Goal: Task Accomplishment & Management: Use online tool/utility

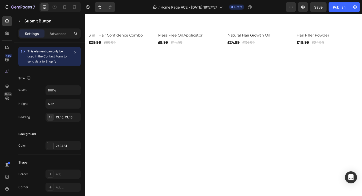
scroll to position [181, 0]
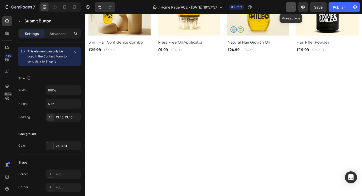
click at [288, 7] on button "button" at bounding box center [291, 7] width 10 height 10
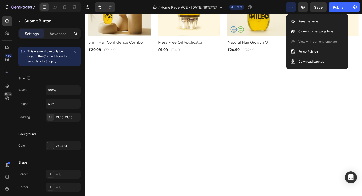
click at [288, 7] on button "button" at bounding box center [291, 7] width 10 height 10
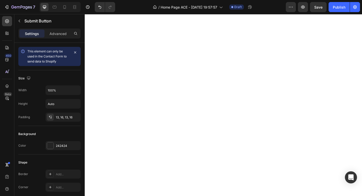
scroll to position [120, 0]
click at [293, 5] on icon "button" at bounding box center [291, 7] width 5 height 5
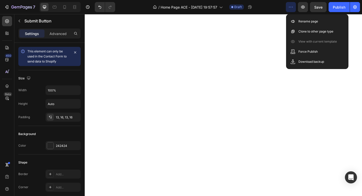
click at [293, 5] on icon "button" at bounding box center [291, 7] width 5 height 5
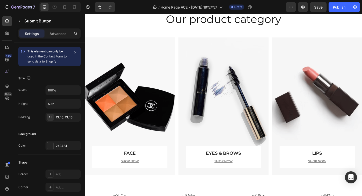
scroll to position [568, 0]
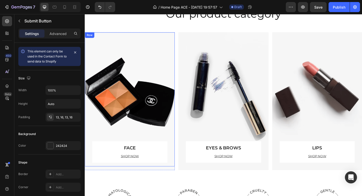
click at [139, 133] on div "FACE Text block SHOP NOW Text block Row" at bounding box center [134, 106] width 82 height 145
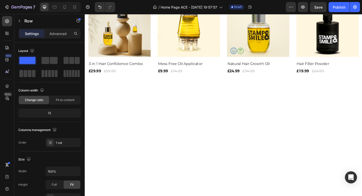
scroll to position [158, 0]
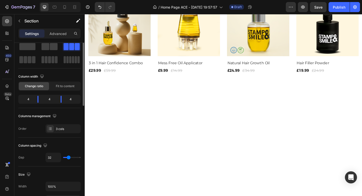
scroll to position [0, 0]
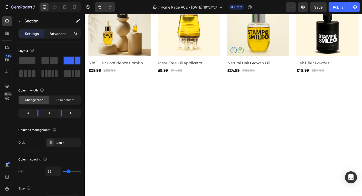
click at [53, 32] on p "Advanced" at bounding box center [58, 33] width 17 height 5
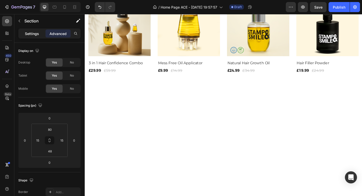
click at [37, 35] on p "Settings" at bounding box center [32, 33] width 14 height 5
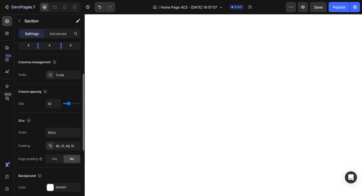
scroll to position [73, 0]
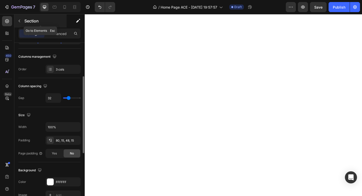
click at [19, 21] on icon "button" at bounding box center [19, 21] width 4 height 4
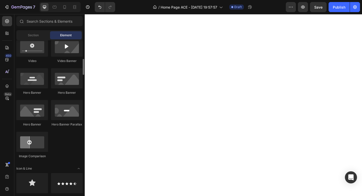
scroll to position [200, 0]
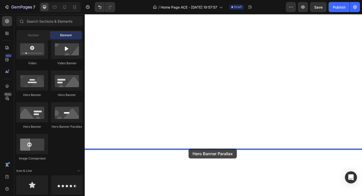
drag, startPoint x: 144, startPoint y: 126, endPoint x: 197, endPoint y: 162, distance: 64.4
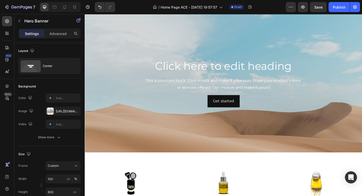
scroll to position [271, 0]
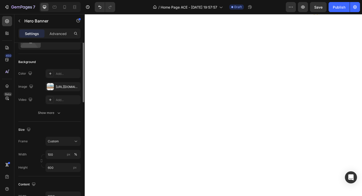
scroll to position [7, 0]
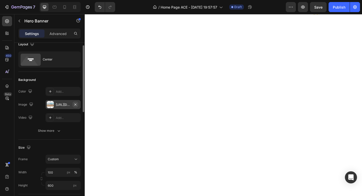
click at [75, 105] on icon "button" at bounding box center [75, 104] width 4 height 4
click at [65, 105] on div "Add..." at bounding box center [68, 104] width 24 height 5
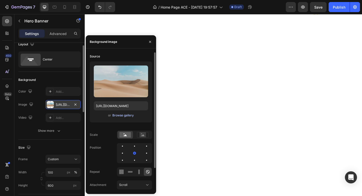
click at [123, 115] on div "Browse gallery" at bounding box center [122, 115] width 21 height 5
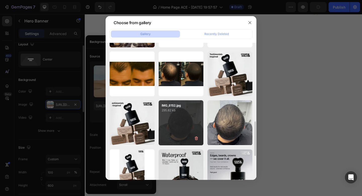
scroll to position [288, 0]
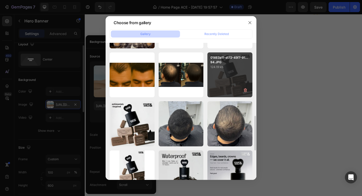
click at [220, 77] on div "01463a11-d172-45f7-91...94.JPG 124.19 kb" at bounding box center [230, 74] width 45 height 45
type input "[URL][DOMAIN_NAME]"
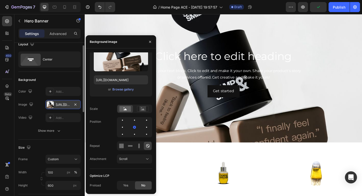
scroll to position [299, 0]
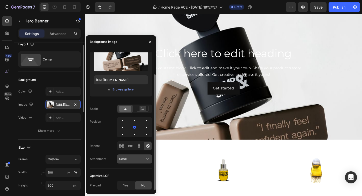
click at [133, 162] on button "Scroll" at bounding box center [134, 158] width 35 height 9
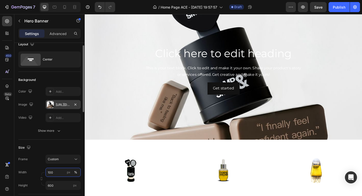
click at [56, 175] on input "100" at bounding box center [63, 172] width 35 height 9
click at [24, 174] on label "Width" at bounding box center [22, 172] width 8 height 5
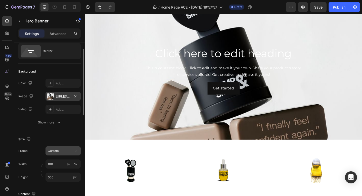
click at [59, 147] on button "Custom" at bounding box center [63, 150] width 35 height 9
click at [61, 162] on span "As banner source" at bounding box center [60, 163] width 25 height 5
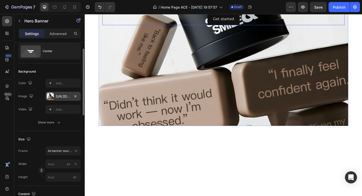
scroll to position [212, 0]
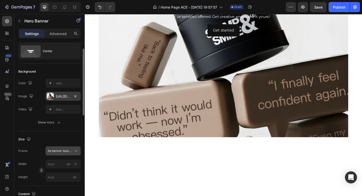
click at [59, 151] on span "As banner source" at bounding box center [60, 150] width 25 height 5
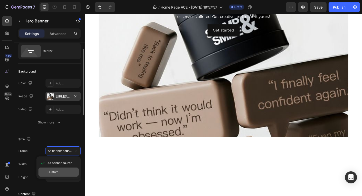
click at [60, 171] on div "Custom" at bounding box center [62, 172] width 29 height 5
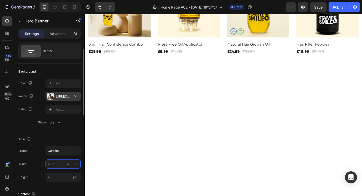
scroll to position [261, 0]
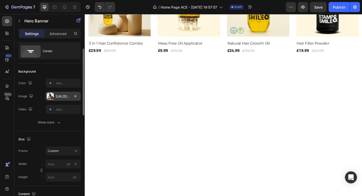
click at [35, 166] on div "Width px %" at bounding box center [49, 163] width 62 height 9
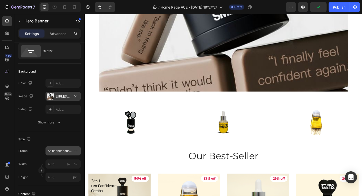
click at [62, 151] on span "As banner source" at bounding box center [60, 150] width 25 height 5
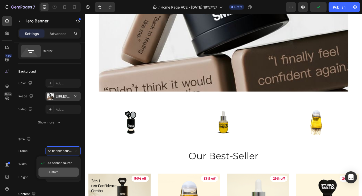
click at [54, 173] on span "Custom" at bounding box center [53, 172] width 11 height 5
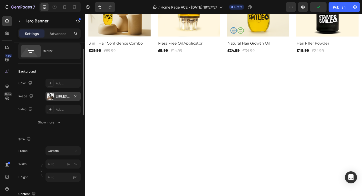
click at [64, 138] on div "Size" at bounding box center [49, 139] width 62 height 8
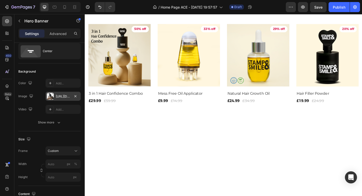
scroll to position [212, 0]
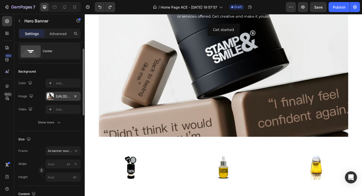
type input "100"
type input "600"
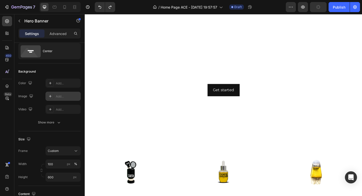
scroll to position [291, 0]
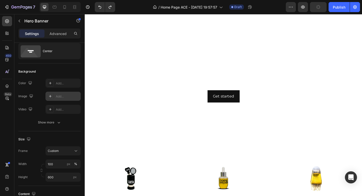
click at [163, 94] on div "Click here to edit heading Heading This is your text block. Click to edit and m…" at bounding box center [236, 83] width 294 height 53
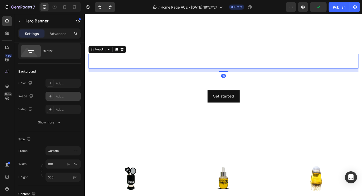
click at [159, 73] on h2 "Click here to edit heading" at bounding box center [236, 65] width 294 height 16
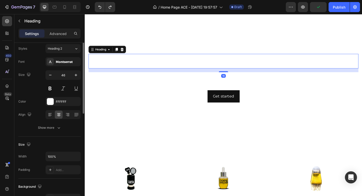
scroll to position [0, 0]
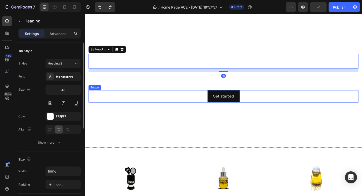
click at [170, 105] on div "Get started Button" at bounding box center [236, 103] width 294 height 13
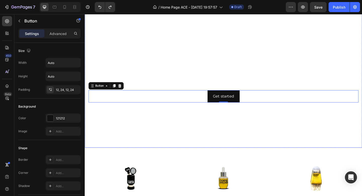
click at [146, 131] on div "Background Image" at bounding box center [236, 121] width 302 height 227
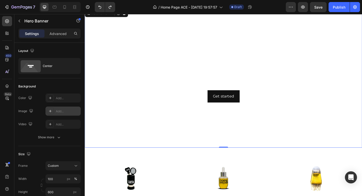
click at [50, 114] on div at bounding box center [50, 110] width 7 height 7
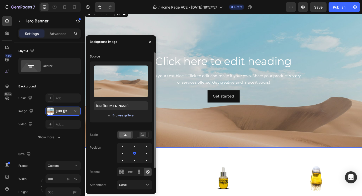
click at [128, 115] on div "Browse gallery" at bounding box center [122, 115] width 21 height 5
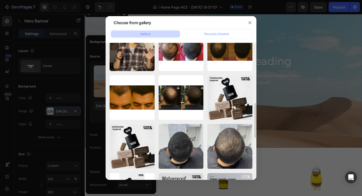
scroll to position [313, 0]
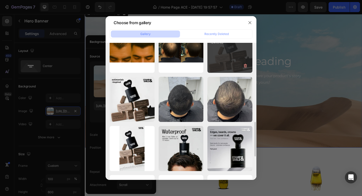
click at [228, 53] on div "01463a11-d172-45f7-91...94.JPG 124.19 kb" at bounding box center [230, 50] width 45 height 45
type input "[URL][DOMAIN_NAME]"
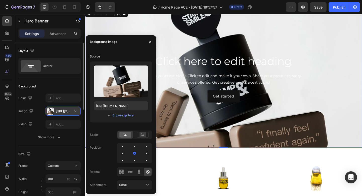
click at [54, 158] on div "Size Frame Custom Width 100 px % Height 600 px" at bounding box center [49, 173] width 62 height 55
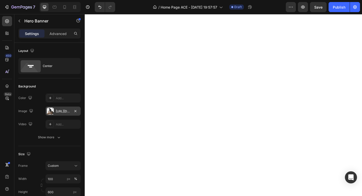
scroll to position [73, 0]
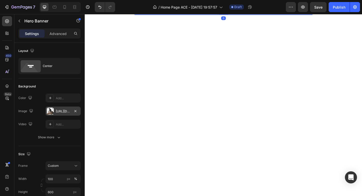
click at [237, 117] on img at bounding box center [236, 112] width 194 height 194
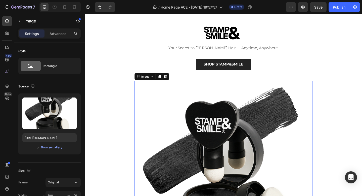
scroll to position [0, 0]
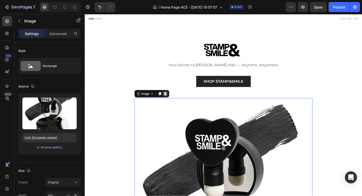
click at [173, 99] on icon at bounding box center [172, 101] width 3 height 4
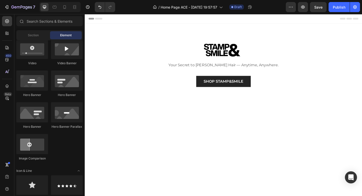
click at [260, 129] on div at bounding box center [236, 180] width 302 height 151
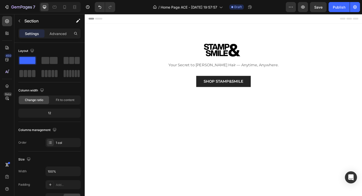
click at [217, 128] on div at bounding box center [236, 180] width 302 height 151
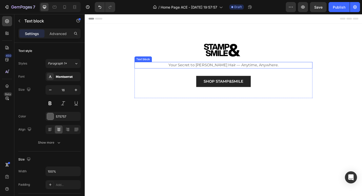
click at [187, 68] on p "Your Secret to [PERSON_NAME] Hair — Anytime, Anywhere." at bounding box center [235, 70] width 193 height 6
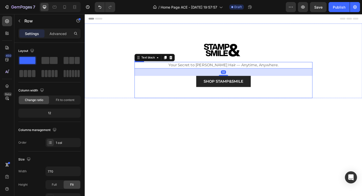
click at [178, 100] on div "SHOP STAMP&SMILE Button" at bounding box center [236, 93] width 194 height 24
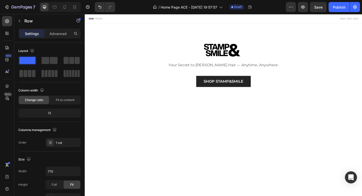
click at [175, 118] on div at bounding box center [236, 180] width 302 height 151
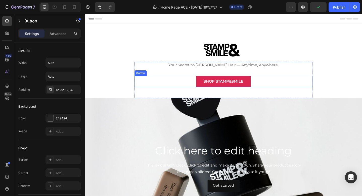
click at [234, 83] on button "SHOP STAMP&SMILE" at bounding box center [235, 87] width 59 height 12
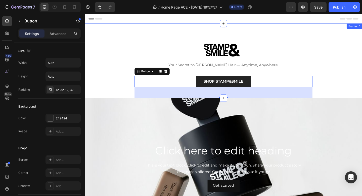
click at [171, 37] on div "Image Your Secret to [PERSON_NAME] Hair — Anytime, Anywhere. Text block SHOP ST…" at bounding box center [236, 64] width 302 height 81
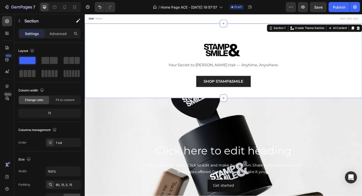
click at [138, 36] on div "Image Your Secret to [PERSON_NAME] Hair — Anytime, Anywhere. Text block SHOP ST…" at bounding box center [236, 64] width 302 height 81
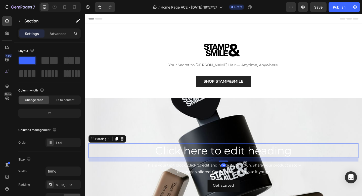
click at [234, 167] on h2 "Click here to edit heading" at bounding box center [236, 163] width 294 height 16
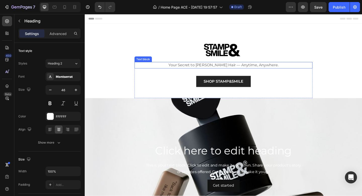
click at [229, 68] on p "Your Secret to [PERSON_NAME] Hair — Anytime, Anywhere." at bounding box center [235, 70] width 193 height 6
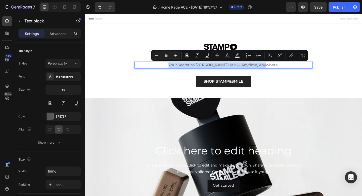
copy p "Your Secret to [PERSON_NAME] Hair — Anytime, Anywhere."
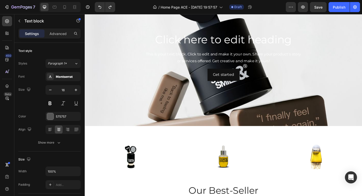
scroll to position [372, 0]
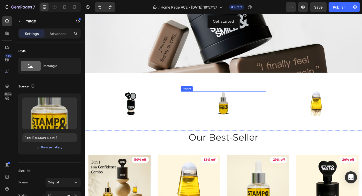
click at [192, 109] on div at bounding box center [236, 111] width 93 height 27
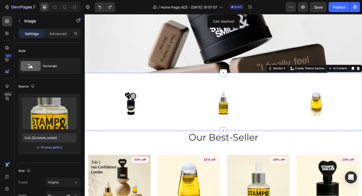
click at [162, 88] on div "Image Row Row Image Image Section 3 Create Theme Section AI Content Write with …" at bounding box center [236, 109] width 302 height 63
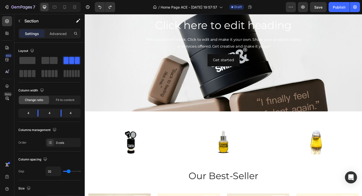
scroll to position [338, 0]
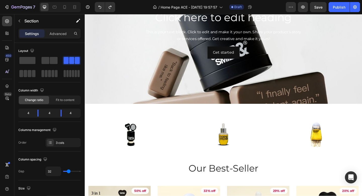
click at [147, 123] on div "Image Row Row Image Image Section 3" at bounding box center [236, 143] width 302 height 63
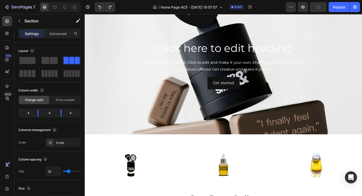
scroll to position [290, 0]
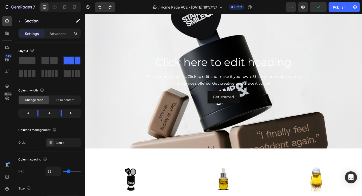
click at [189, 187] on div "Image Row Row Image Image Section 3" at bounding box center [236, 191] width 302 height 63
click at [197, 166] on div "Image Row Row Image Image Section 3" at bounding box center [236, 191] width 302 height 63
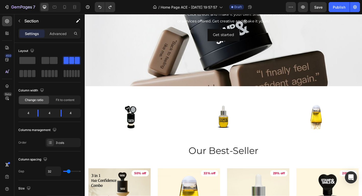
scroll to position [312, 0]
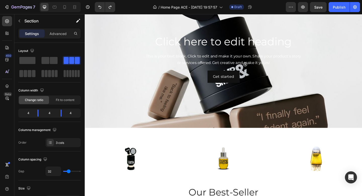
click at [176, 188] on div "Image Row Row" at bounding box center [135, 173] width 93 height 31
click at [158, 153] on div "Image Row Row Image Image Section 3" at bounding box center [236, 169] width 302 height 63
click at [135, 157] on div "Image Row Row Image Image Section 3" at bounding box center [236, 169] width 302 height 63
click at [134, 169] on img at bounding box center [135, 171] width 43 height 27
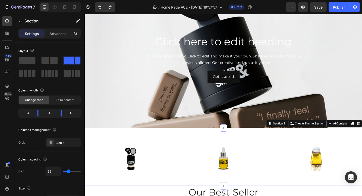
click at [130, 152] on div "Image Row Row Image Image Section 3 Create Theme Section AI Content Write with …" at bounding box center [236, 169] width 302 height 63
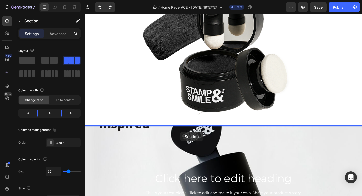
scroll to position [166, 0]
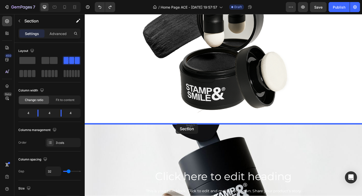
drag, startPoint x: 130, startPoint y: 152, endPoint x: 184, endPoint y: 133, distance: 56.6
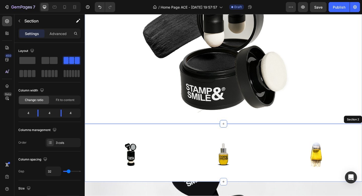
click at [103, 116] on div "Image Your Secret to [PERSON_NAME] Hair — Anytime, Anywhere. Text block SHOP ST…" at bounding box center [236, 6] width 294 height 255
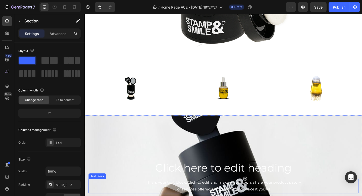
scroll to position [238, 0]
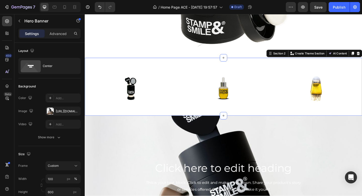
click at [127, 77] on div "Image Row Row Image Image Section 2 Create Theme Section AI Content Write with …" at bounding box center [236, 93] width 302 height 63
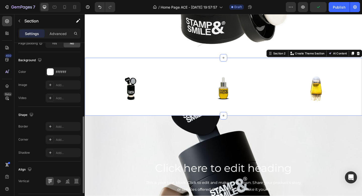
scroll to position [187, 0]
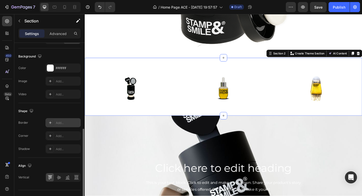
click at [53, 124] on div at bounding box center [50, 122] width 7 height 7
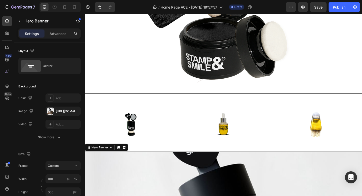
scroll to position [194, 0]
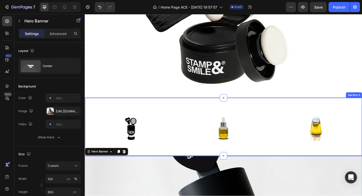
click at [122, 115] on div "Image Row Row Image Image Section 2" at bounding box center [236, 136] width 302 height 63
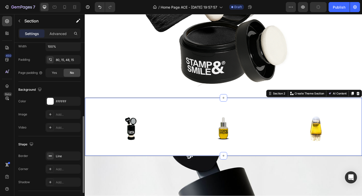
scroll to position [161, 0]
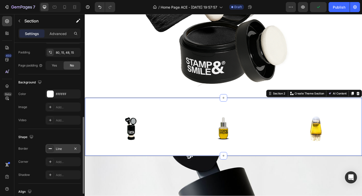
click at [60, 147] on div "Line" at bounding box center [63, 148] width 15 height 5
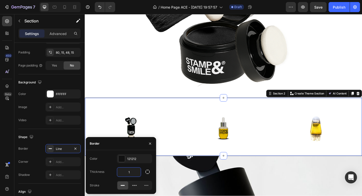
click at [136, 171] on input "1" at bounding box center [129, 171] width 24 height 9
type input "3"
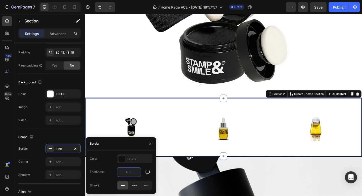
type input "4"
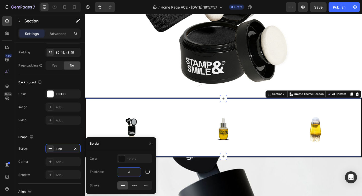
click at [133, 107] on div "Image Row Row Image Image Section 2 Create Theme Section AI Content Write with …" at bounding box center [236, 137] width 302 height 65
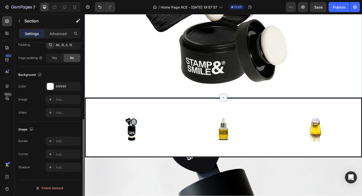
scroll to position [140, 0]
click at [158, 127] on div at bounding box center [136, 139] width 92 height 27
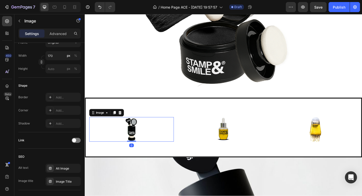
scroll to position [0, 0]
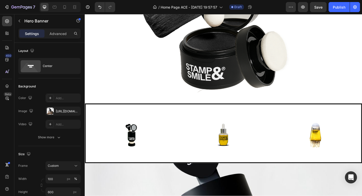
scroll to position [186, 0]
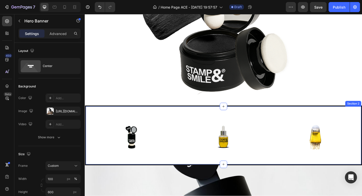
click at [167, 120] on div "Image Row Row Image Image Section 2" at bounding box center [236, 146] width 302 height 65
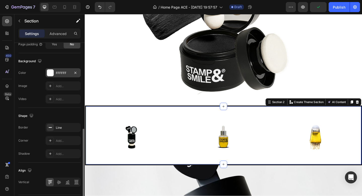
scroll to position [184, 0]
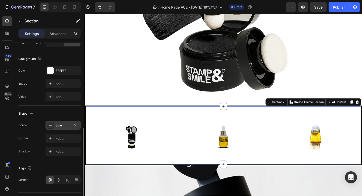
click at [50, 127] on icon at bounding box center [50, 125] width 4 height 4
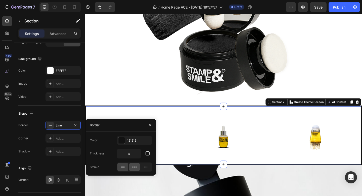
click at [135, 166] on icon at bounding box center [134, 166] width 5 height 5
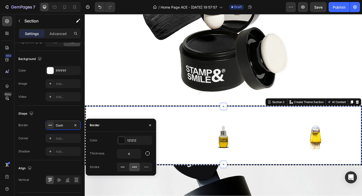
click at [152, 169] on div at bounding box center [134, 166] width 35 height 9
click at [146, 169] on icon at bounding box center [146, 166] width 5 height 5
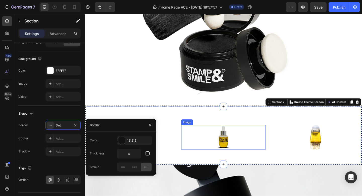
click at [215, 147] on div at bounding box center [236, 148] width 92 height 27
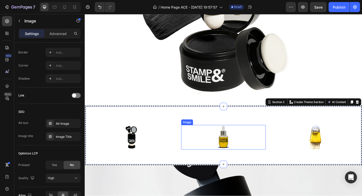
scroll to position [0, 0]
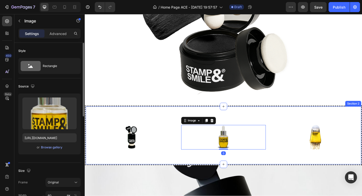
click at [172, 175] on div "Image Row Row Image 0 Image Section 2" at bounding box center [236, 146] width 302 height 65
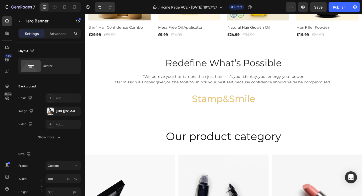
scroll to position [573, 0]
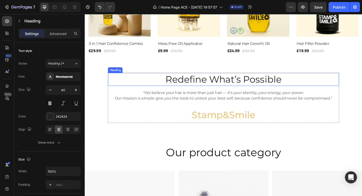
click at [218, 86] on h2 "Redefine What’s Possible" at bounding box center [236, 85] width 252 height 14
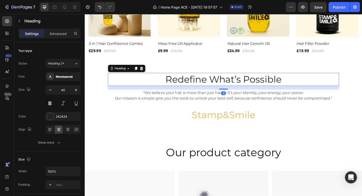
click at [219, 83] on h2 "Redefine What’s Possible" at bounding box center [236, 85] width 252 height 14
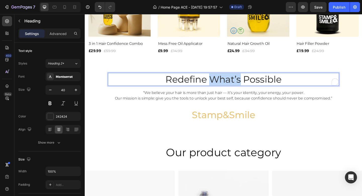
click at [219, 83] on p "Redefine What’s Possible" at bounding box center [235, 85] width 251 height 13
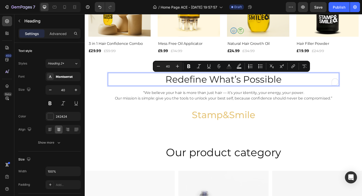
click at [208, 84] on p "Redefine What’s Possible" at bounding box center [235, 85] width 251 height 13
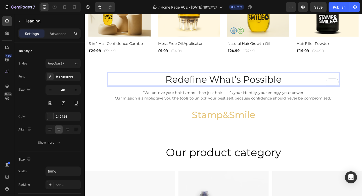
click at [191, 84] on p "Redefine What’s Possible" at bounding box center [235, 85] width 251 height 13
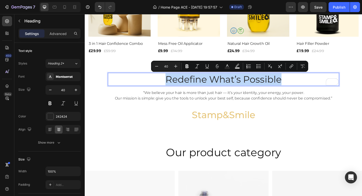
copy p "Redefine What’s Possible"
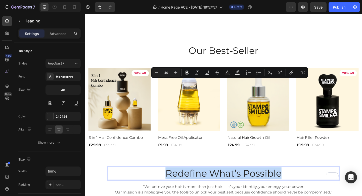
type input "16"
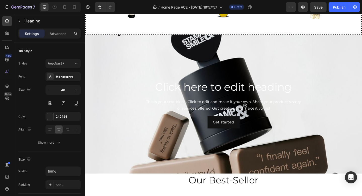
scroll to position [325, 0]
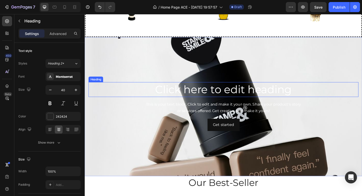
click at [195, 95] on h2 "Click here to edit heading" at bounding box center [236, 96] width 294 height 16
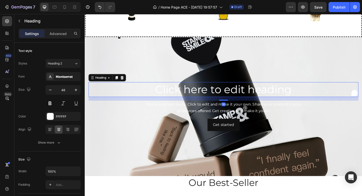
click at [195, 95] on h2 "Click here to edit heading" at bounding box center [236, 96] width 294 height 16
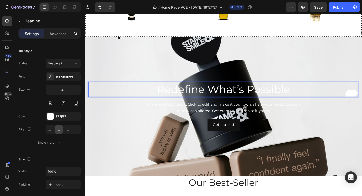
click at [210, 99] on p "Redefine What’s Possible" at bounding box center [235, 96] width 293 height 15
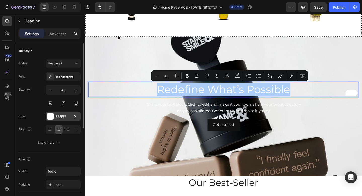
click at [57, 117] on div "FFFFFF" at bounding box center [63, 116] width 15 height 5
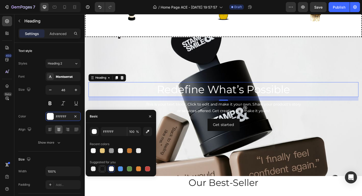
click at [103, 168] on div at bounding box center [102, 168] width 5 height 5
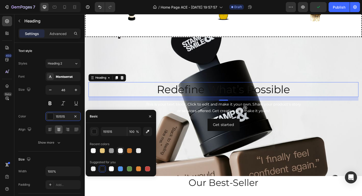
click at [122, 151] on div at bounding box center [120, 150] width 5 height 5
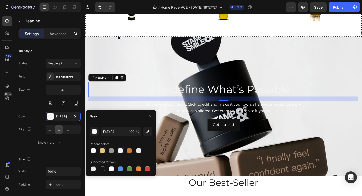
click at [105, 150] on div at bounding box center [102, 150] width 5 height 5
type input "E6C67C"
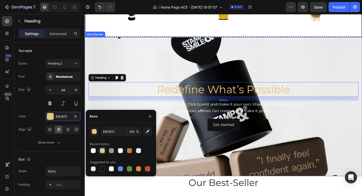
click at [227, 156] on div "Background Image" at bounding box center [236, 148] width 302 height 227
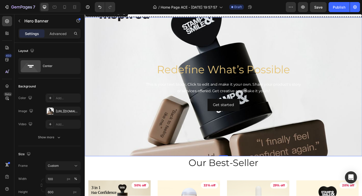
scroll to position [354, 0]
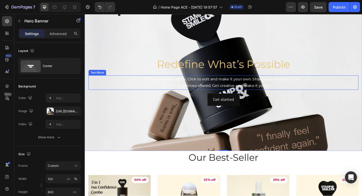
click at [220, 87] on div "This is your text block. Click to edit and make it your own. Share your product…" at bounding box center [236, 89] width 294 height 16
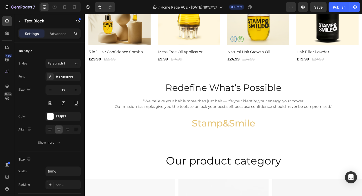
scroll to position [573, 0]
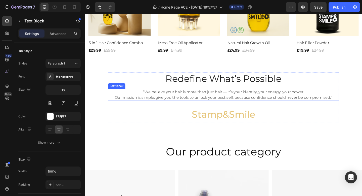
click at [216, 100] on p "“We believe your hair is more than just hair — it’s your identity, your energy,…" at bounding box center [235, 102] width 251 height 12
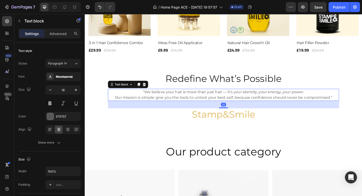
click at [216, 100] on p "“We believe your hair is more than just hair — it’s your identity, your energy,…" at bounding box center [235, 102] width 251 height 12
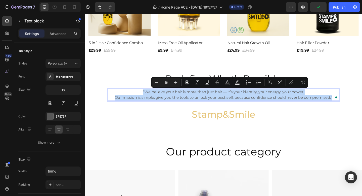
copy p "“We believe your hair is more than just hair — it’s your identity, your energy,…"
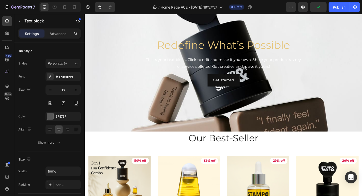
scroll to position [371, 0]
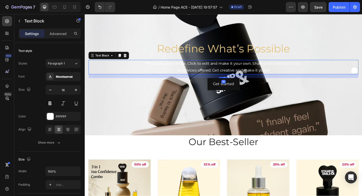
click at [229, 73] on div "This is your text block. Click to edit and make it your own. Share your product…" at bounding box center [236, 72] width 294 height 16
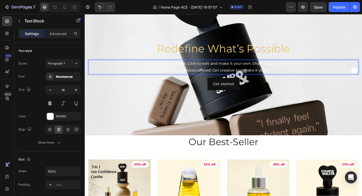
click at [229, 73] on p "This is your text block. Click to edit and make it your own. Share your product…" at bounding box center [235, 71] width 293 height 15
click at [209, 109] on div "Background Image" at bounding box center [236, 108] width 302 height 227
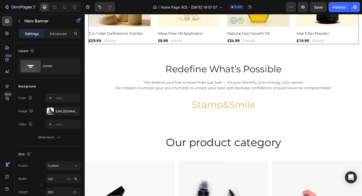
scroll to position [583, 0]
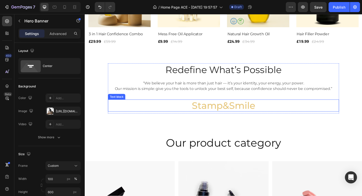
click at [240, 114] on p "Stamp&Smile" at bounding box center [235, 113] width 251 height 12
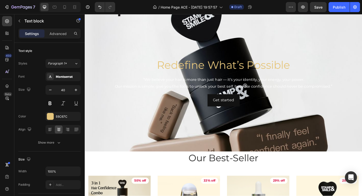
scroll to position [348, 0]
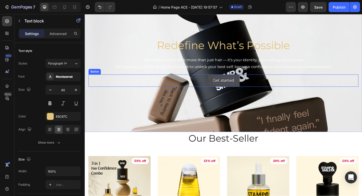
click at [233, 87] on div "Get started" at bounding box center [235, 86] width 23 height 7
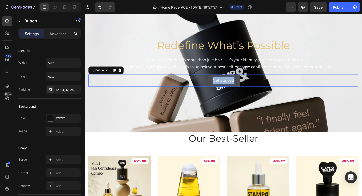
click at [244, 85] on div "Get started" at bounding box center [235, 86] width 23 height 7
click at [244, 85] on p "Get started" at bounding box center [235, 86] width 23 height 7
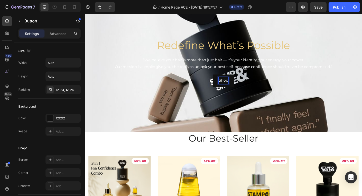
click at [224, 80] on button "Shop" at bounding box center [235, 86] width 23 height 13
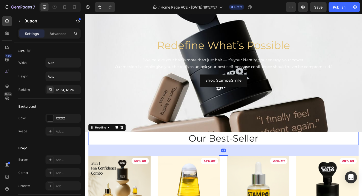
click at [261, 143] on p "Our Best-Seller" at bounding box center [235, 149] width 293 height 13
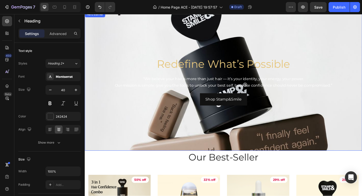
scroll to position [159, 0]
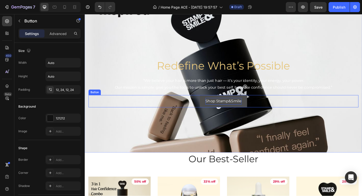
click at [242, 108] on p "Shop Stamp&Smile" at bounding box center [235, 108] width 39 height 7
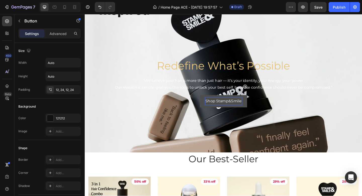
click at [228, 108] on p "Shop Stamp&Smile" at bounding box center [235, 108] width 39 height 7
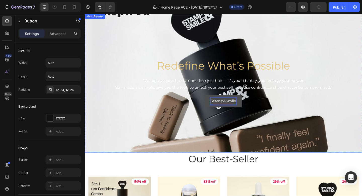
click at [219, 128] on div "Background Image" at bounding box center [236, 125] width 302 height 227
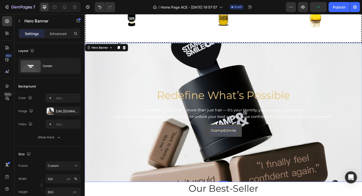
scroll to position [121, 0]
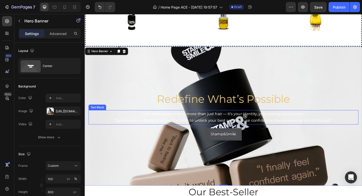
click at [194, 126] on p "“We believe your hair is more than just hair — it’s your identity, your energy,…" at bounding box center [235, 126] width 293 height 15
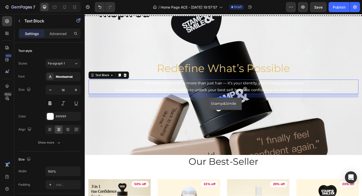
scroll to position [155, 0]
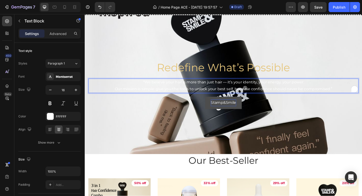
click at [197, 86] on div "Redefine What’s Possible Heading “We believe your hair is more than just hair —…" at bounding box center [236, 90] width 294 height 53
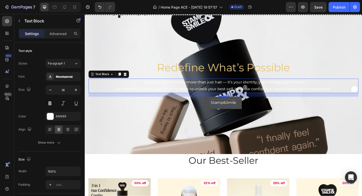
scroll to position [145, 0]
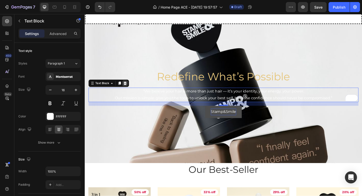
click at [129, 88] on icon at bounding box center [129, 89] width 4 height 4
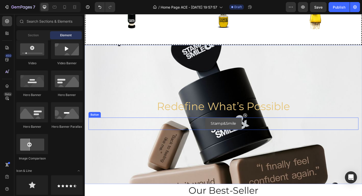
scroll to position [315, 0]
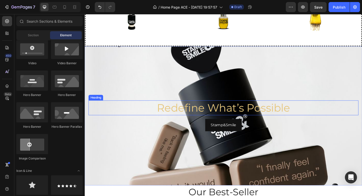
click at [220, 117] on h2 "Redefine What’s Possible" at bounding box center [236, 116] width 294 height 16
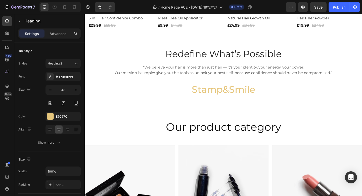
scroll to position [601, 0]
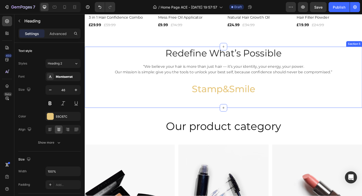
click at [138, 111] on div "Redefine What’s Possible Heading “We believe your hair is more than just hair —…" at bounding box center [236, 83] width 302 height 66
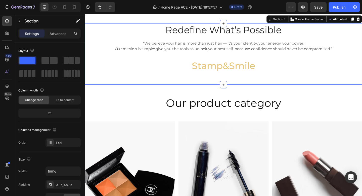
scroll to position [625, 0]
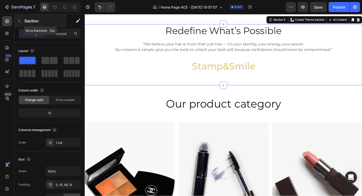
click at [18, 22] on icon "button" at bounding box center [19, 21] width 4 height 4
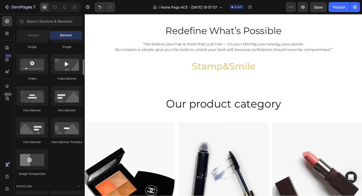
scroll to position [188, 0]
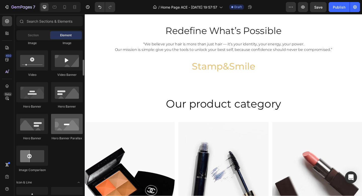
click at [62, 124] on div at bounding box center [67, 124] width 32 height 20
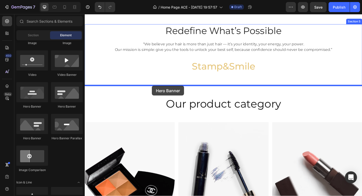
drag, startPoint x: 122, startPoint y: 140, endPoint x: 158, endPoint y: 92, distance: 60.4
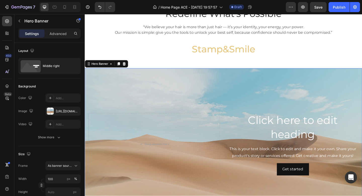
scroll to position [638, 0]
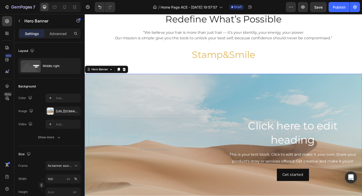
click at [209, 112] on div "Background Image" at bounding box center [236, 161] width 302 height 165
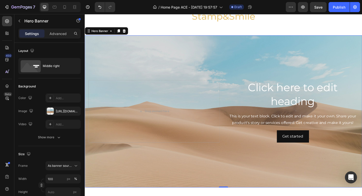
scroll to position [678, 0]
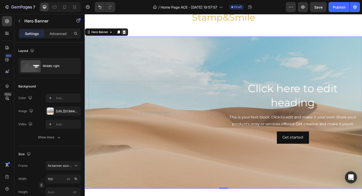
click at [127, 31] on div at bounding box center [128, 34] width 6 height 6
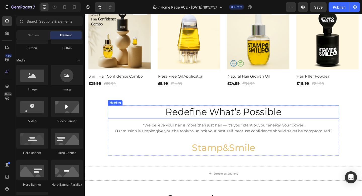
scroll to position [548, 0]
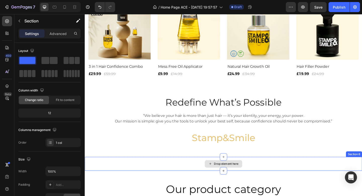
click at [162, 173] on div "Drop element here" at bounding box center [236, 176] width 302 height 15
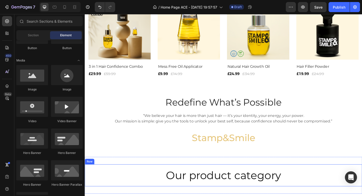
click at [213, 177] on div "Our product category Heading Row" at bounding box center [236, 189] width 302 height 24
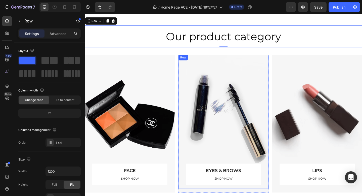
scroll to position [707, 0]
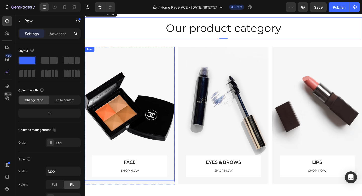
click at [152, 116] on div "FACE Text block SHOP NOW Text block Row" at bounding box center [134, 122] width 82 height 145
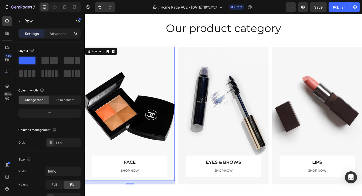
click at [146, 122] on div "FACE Text block SHOP NOW Text block Row" at bounding box center [134, 122] width 82 height 145
click at [132, 123] on div "FACE Text block SHOP NOW Text block Row" at bounding box center [134, 122] width 82 height 145
click at [138, 151] on div "FACE Text block SHOP NOW Text block Row" at bounding box center [134, 122] width 82 height 145
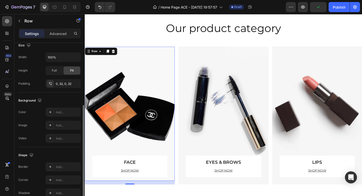
scroll to position [140, 0]
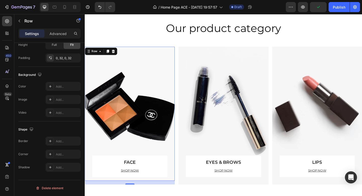
click at [118, 117] on div "FACE Text block SHOP NOW Text block Row" at bounding box center [134, 122] width 82 height 145
click at [127, 123] on div "FACE Text block SHOP NOW Text block Row" at bounding box center [134, 122] width 82 height 145
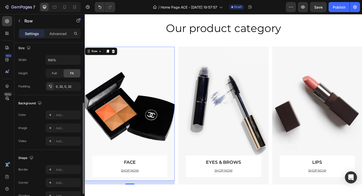
scroll to position [111, 0]
click at [128, 123] on div "FACE Text block SHOP NOW Text block Row" at bounding box center [134, 122] width 82 height 145
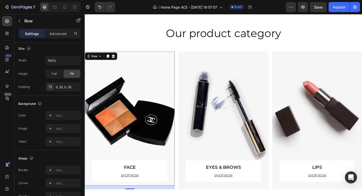
scroll to position [701, 0]
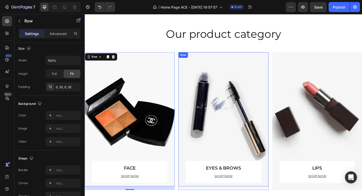
click at [210, 110] on div "EYES & BROWS Text block SHOP NOW Text block Row" at bounding box center [236, 128] width 82 height 145
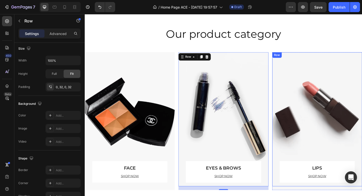
click at [349, 134] on div "LIPS Text block SHOP NOW Text block Row" at bounding box center [338, 128] width 82 height 145
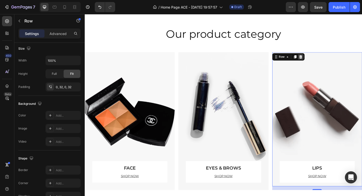
click at [322, 61] on div at bounding box center [320, 61] width 6 height 6
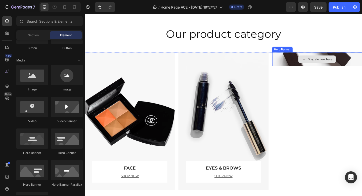
click at [341, 65] on div "Drop element here" at bounding box center [340, 63] width 27 height 4
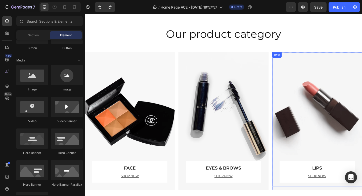
click at [324, 93] on div "LIPS Text block SHOP NOW Text block Row" at bounding box center [338, 128] width 82 height 145
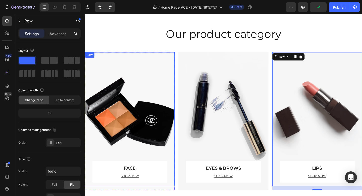
click at [140, 118] on div "FACE Text block SHOP NOW Text block Row" at bounding box center [134, 128] width 82 height 145
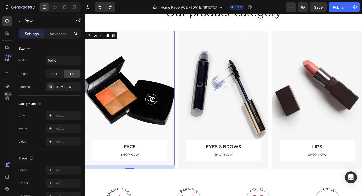
scroll to position [742, 0]
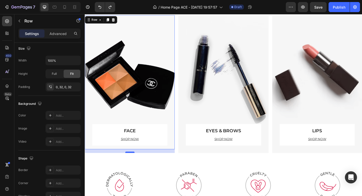
click at [134, 164] on div at bounding box center [134, 165] width 10 height 2
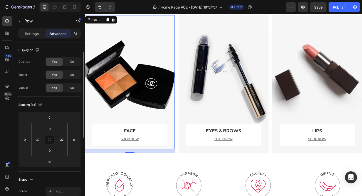
scroll to position [0, 0]
click at [36, 32] on p "Settings" at bounding box center [32, 33] width 14 height 5
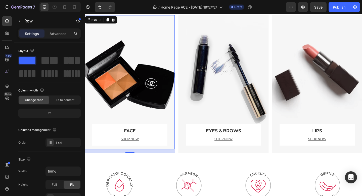
click at [128, 79] on div "FACE Text block SHOP NOW Text block Row" at bounding box center [134, 87] width 82 height 145
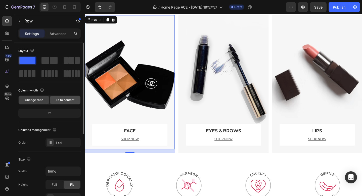
click at [71, 100] on span "Fit to content" at bounding box center [65, 100] width 19 height 5
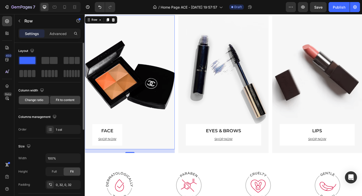
click at [42, 101] on span "Change ratio" at bounding box center [34, 100] width 18 height 5
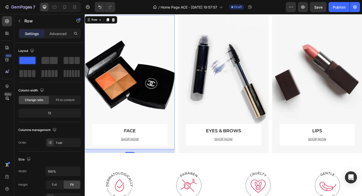
click at [142, 96] on div "FACE Text block SHOP NOW Text block Row" at bounding box center [134, 87] width 82 height 145
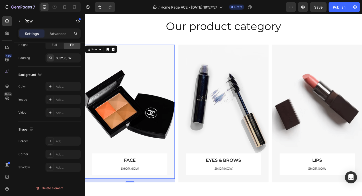
scroll to position [706, 0]
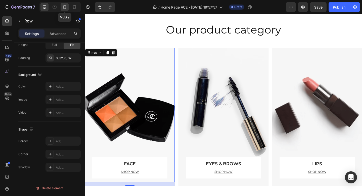
click at [63, 8] on icon at bounding box center [64, 7] width 5 height 5
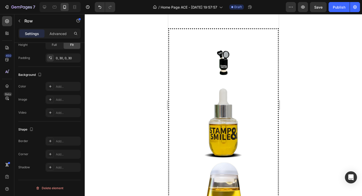
scroll to position [167, 0]
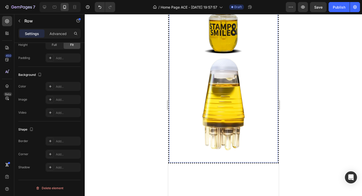
click at [250, 52] on div "Image Row Row Image Image Section 2 Create Theme Section AI Content Write with …" at bounding box center [223, 43] width 111 height 239
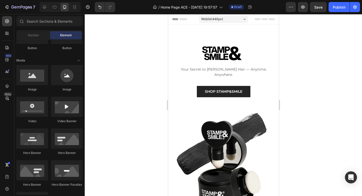
click at [225, 20] on div "Mobile ( 440 px)" at bounding box center [223, 19] width 49 height 8
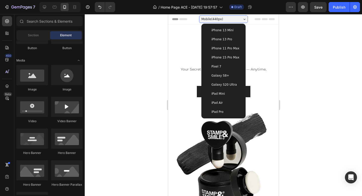
click at [225, 20] on div "Mobile ( 440 px)" at bounding box center [223, 19] width 49 height 8
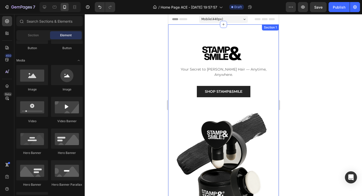
click at [209, 37] on div "Image Your Secret to [PERSON_NAME] Hair — Anytime, Anywhere. Text block SHOP ST…" at bounding box center [223, 118] width 111 height 188
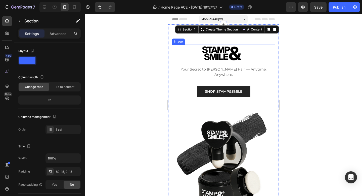
click at [312, 69] on div at bounding box center [224, 105] width 278 height 182
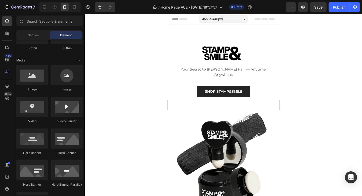
click at [320, 109] on div at bounding box center [224, 105] width 278 height 182
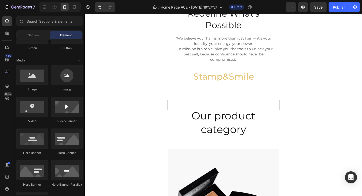
scroll to position [536, 0]
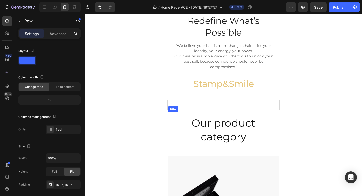
click at [225, 112] on div "Our product category Heading Row" at bounding box center [223, 130] width 111 height 36
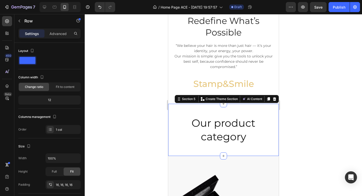
click at [229, 106] on div "Our product category Heading Row Section 5 Create Theme Section AI Content Writ…" at bounding box center [223, 130] width 111 height 52
click at [273, 97] on icon at bounding box center [275, 99] width 4 height 4
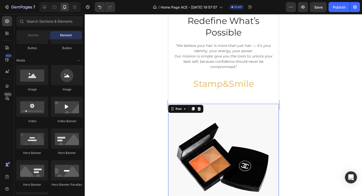
click at [225, 106] on div "FACE Text block SHOP NOW Text block Row" at bounding box center [224, 163] width 96 height 118
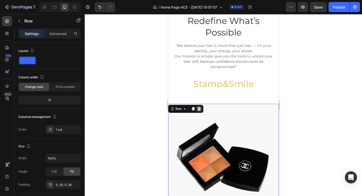
click at [198, 107] on icon at bounding box center [199, 109] width 4 height 4
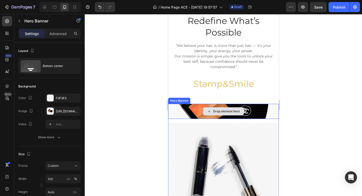
click at [265, 110] on div "Drop element here" at bounding box center [223, 111] width 111 height 15
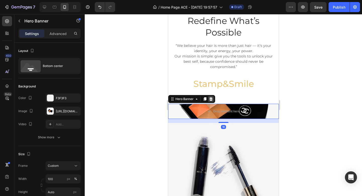
click at [211, 101] on icon at bounding box center [211, 99] width 4 height 4
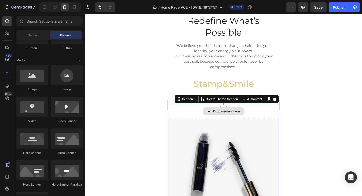
click at [271, 115] on div "Drop element here" at bounding box center [223, 111] width 111 height 15
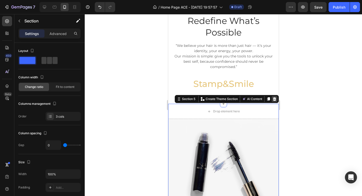
click at [275, 98] on icon at bounding box center [274, 99] width 3 height 4
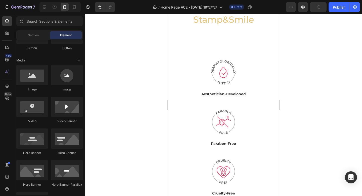
scroll to position [597, 0]
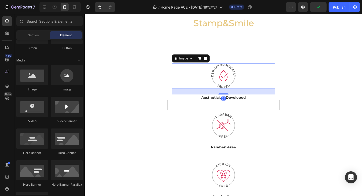
click at [245, 84] on div at bounding box center [223, 75] width 103 height 25
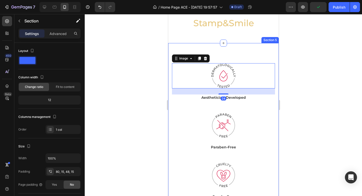
click at [256, 57] on div "Image 24 Aesthetician-Developed Text block Image Paraben-Free Text block Image …" at bounding box center [223, 156] width 111 height 227
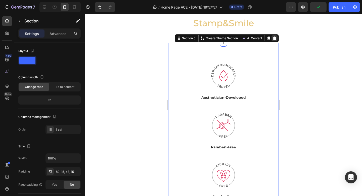
click at [275, 37] on icon at bounding box center [274, 38] width 3 height 4
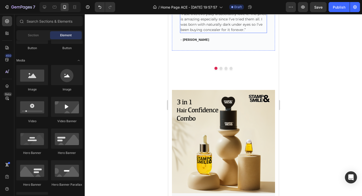
scroll to position [703, 0]
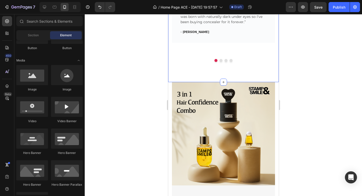
click at [256, 70] on div "What Our Customers Are Saying Heading Icon Icon Icon Icon Icon Icon List Hoz Pe…" at bounding box center [223, 9] width 111 height 145
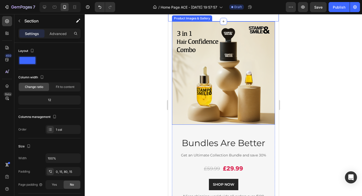
scroll to position [791, 0]
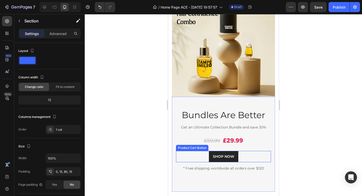
click at [265, 154] on div "SHOP NOW Product Cart Button" at bounding box center [223, 156] width 95 height 11
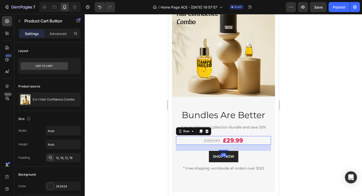
click at [266, 144] on div "£59.99 Product Price Product Price £29.99 Product Price Product Price Row 24" at bounding box center [223, 140] width 95 height 9
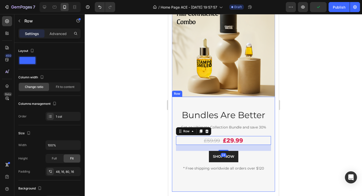
click at [266, 185] on div "Bundles Are Better Heading Get an Ultimate Collection Bundle and save 30% Text …" at bounding box center [223, 144] width 103 height 95
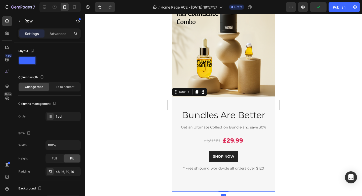
scroll to position [787, 0]
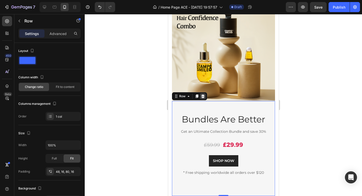
click at [202, 94] on icon at bounding box center [203, 96] width 4 height 4
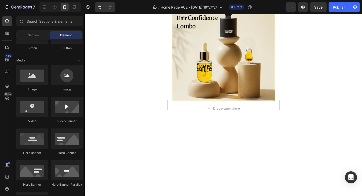
click at [235, 76] on img at bounding box center [223, 49] width 103 height 103
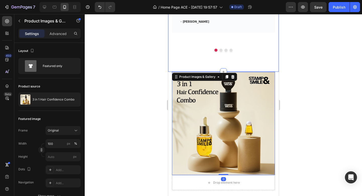
scroll to position [703, 0]
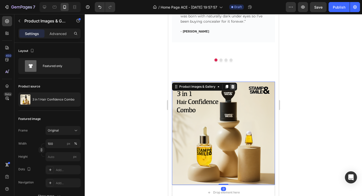
click at [234, 85] on icon at bounding box center [233, 87] width 4 height 4
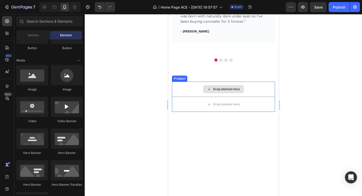
click at [263, 88] on div "Drop element here" at bounding box center [223, 89] width 103 height 15
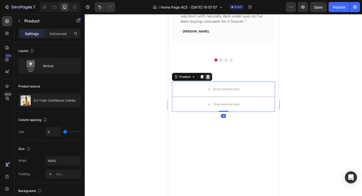
click at [208, 77] on icon at bounding box center [207, 77] width 3 height 4
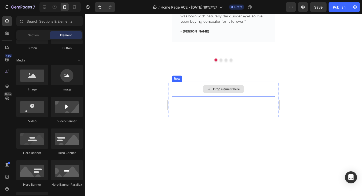
click at [264, 92] on div "Drop element here" at bounding box center [223, 89] width 103 height 15
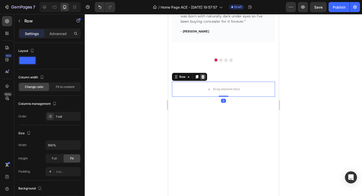
click at [204, 79] on icon at bounding box center [203, 77] width 4 height 4
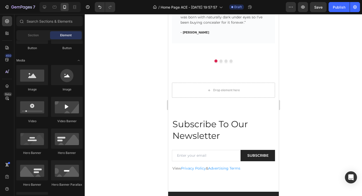
scroll to position [688, 0]
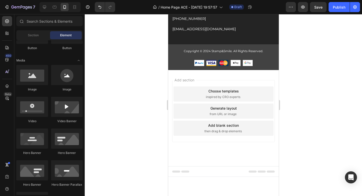
scroll to position [1039, 0]
